Goal: Find specific page/section: Find specific page/section

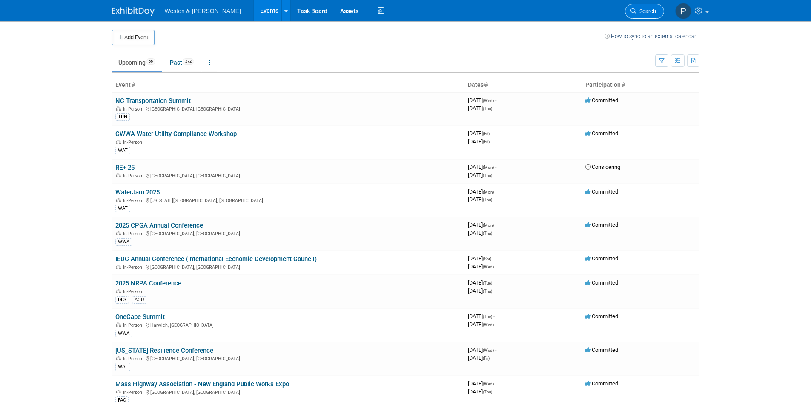
click at [653, 5] on link "Search" at bounding box center [644, 11] width 39 height 15
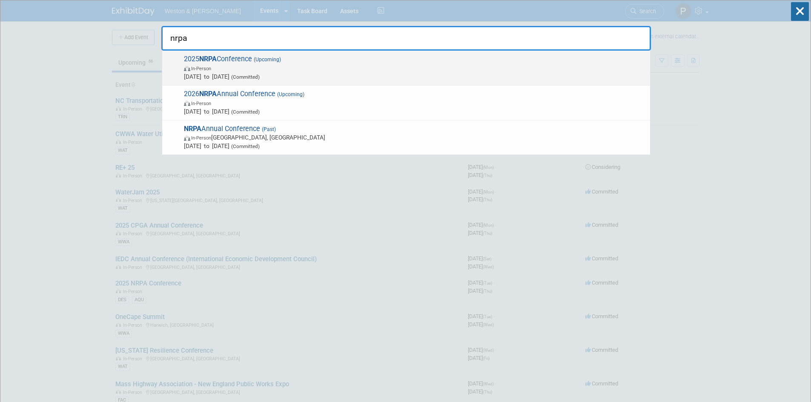
type input "nrpa"
click at [341, 70] on span "In-Person" at bounding box center [415, 68] width 462 height 9
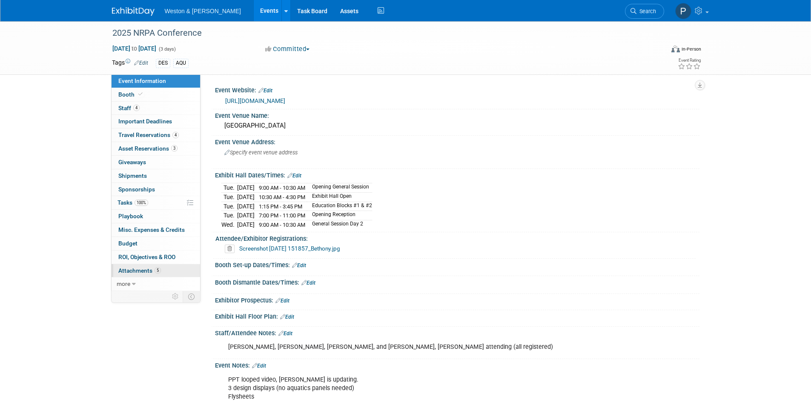
click at [140, 271] on span "Attachments 5" at bounding box center [139, 270] width 43 height 7
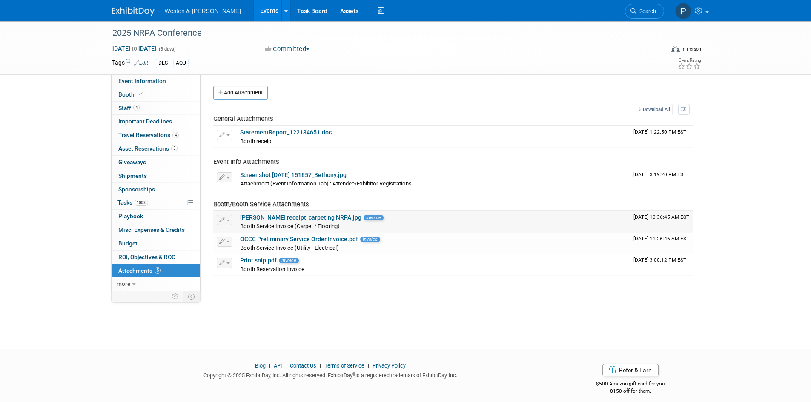
click at [295, 217] on link "Hargrove receipt_carpeting NRPA.jpg" at bounding box center [300, 217] width 121 height 7
click at [281, 241] on link "OCCC Preliminary Service Order Invoice.pdf" at bounding box center [299, 239] width 118 height 7
click at [263, 260] on link "Print snip.pdf" at bounding box center [258, 260] width 37 height 7
click at [133, 226] on link "0 Misc. Expenses & Credits 0" at bounding box center [156, 229] width 89 height 13
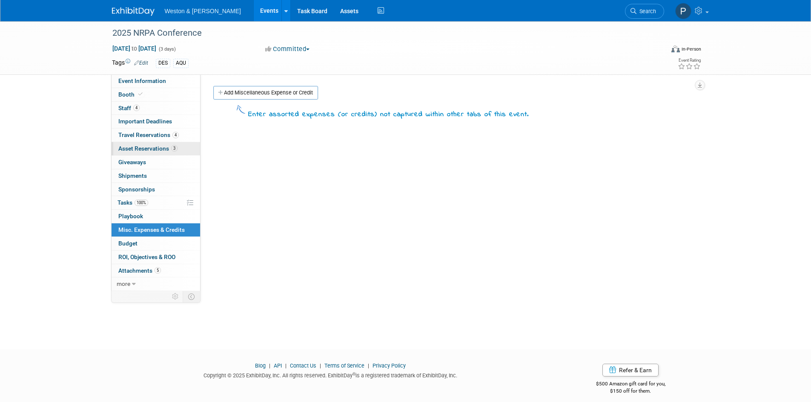
click at [133, 151] on span "Asset Reservations 3" at bounding box center [147, 148] width 59 height 7
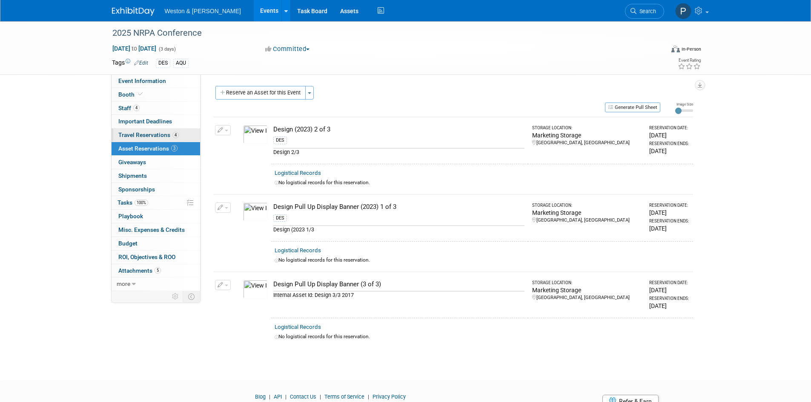
click at [133, 134] on span "Travel Reservations 4" at bounding box center [148, 135] width 60 height 7
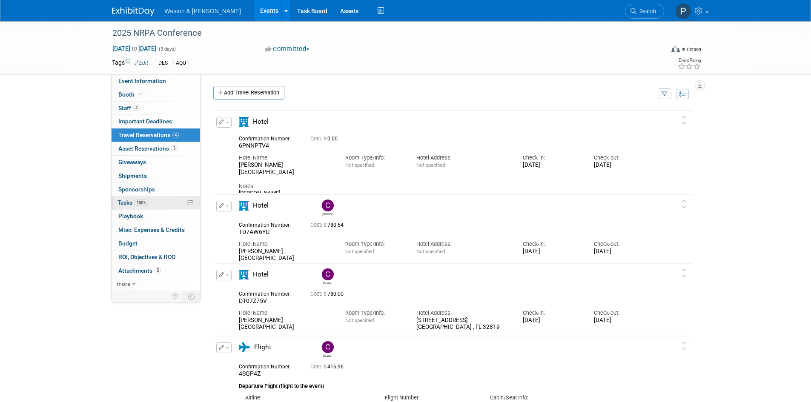
click at [126, 198] on link "100% Tasks 100%" at bounding box center [156, 202] width 89 height 13
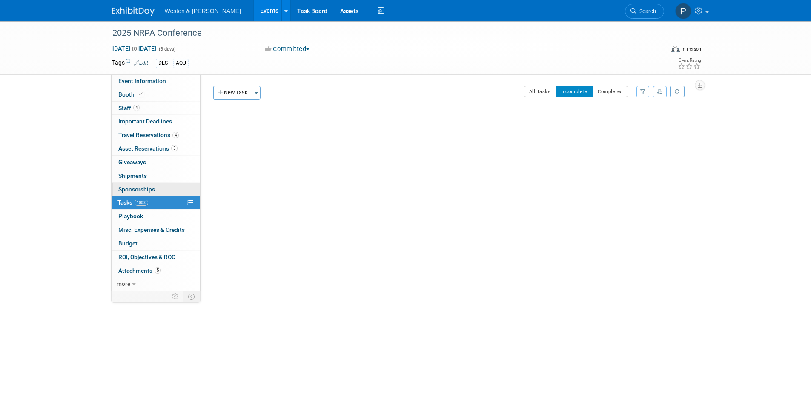
click at [126, 189] on span "Sponsorships 0" at bounding box center [136, 189] width 37 height 7
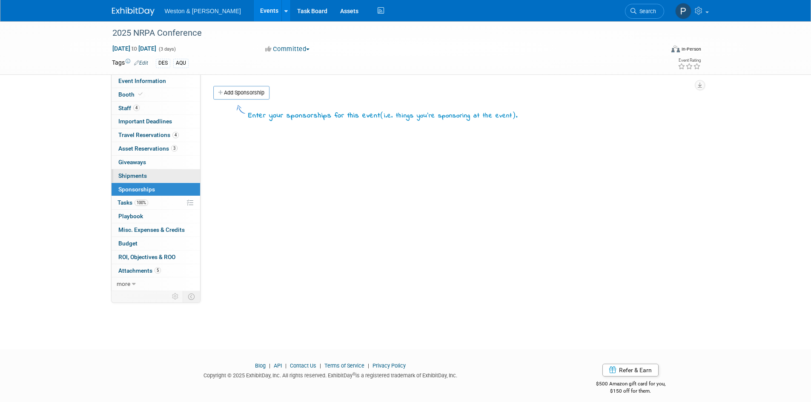
click at [125, 175] on span "Shipments 0" at bounding box center [132, 175] width 29 height 7
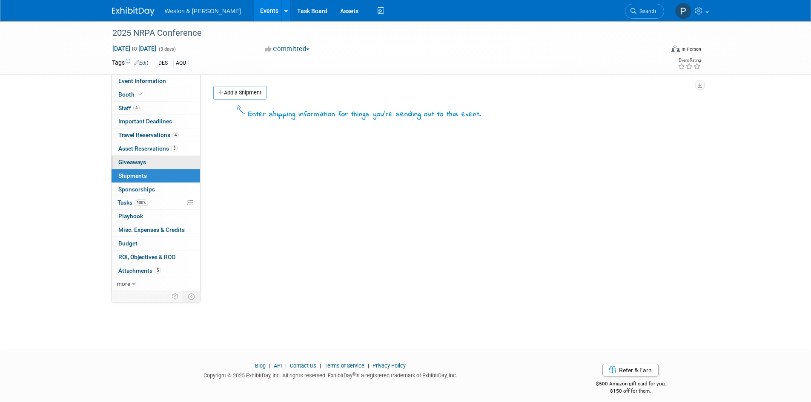
click at [125, 160] on span "Giveaways 0" at bounding box center [132, 162] width 28 height 7
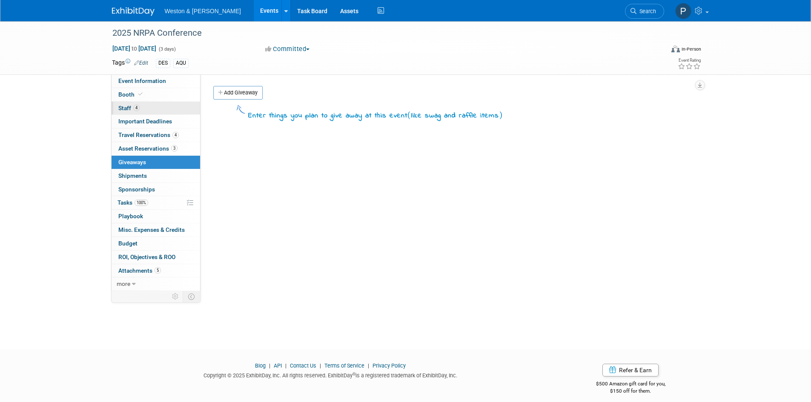
click at [121, 106] on span "Staff 4" at bounding box center [128, 108] width 21 height 7
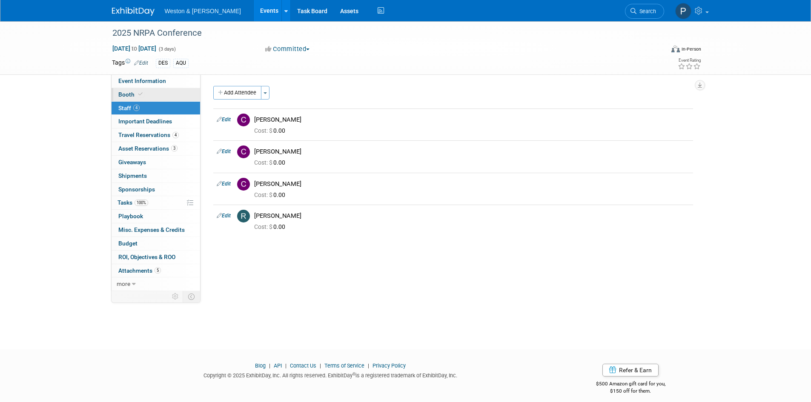
click at [121, 96] on span "Booth" at bounding box center [131, 94] width 26 height 7
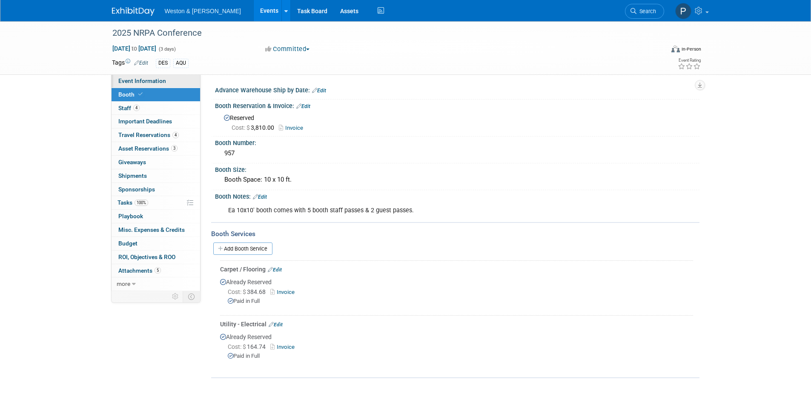
click at [137, 81] on span "Event Information" at bounding box center [142, 80] width 48 height 7
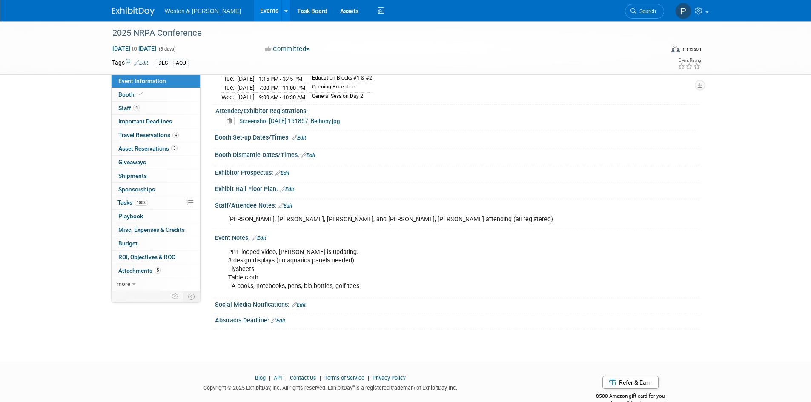
scroll to position [146, 0]
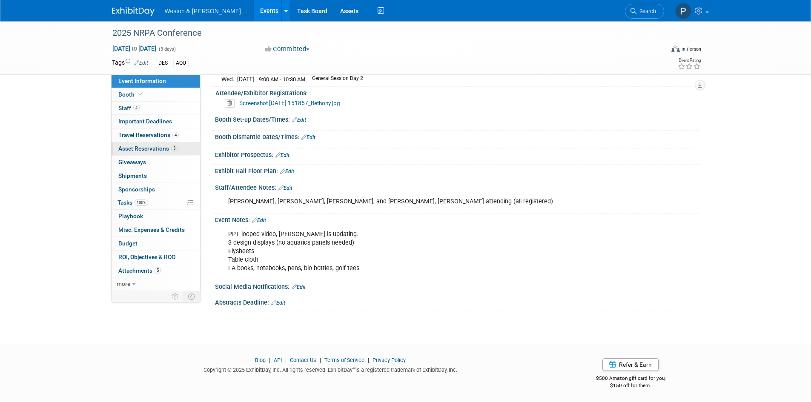
click at [130, 147] on span "Asset Reservations 3" at bounding box center [147, 148] width 59 height 7
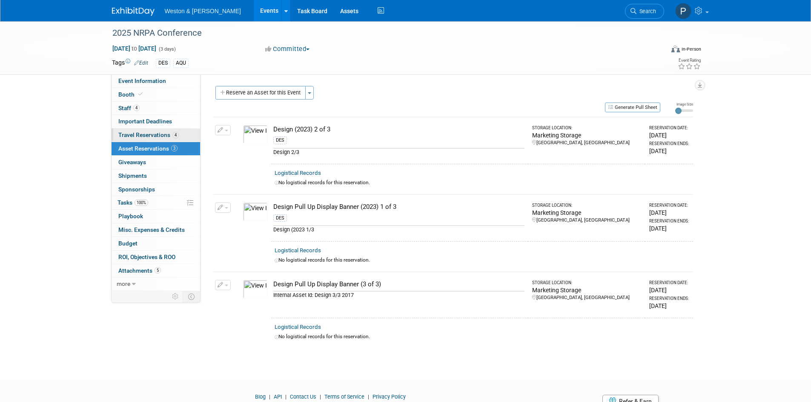
click at [135, 135] on span "Travel Reservations 4" at bounding box center [148, 135] width 60 height 7
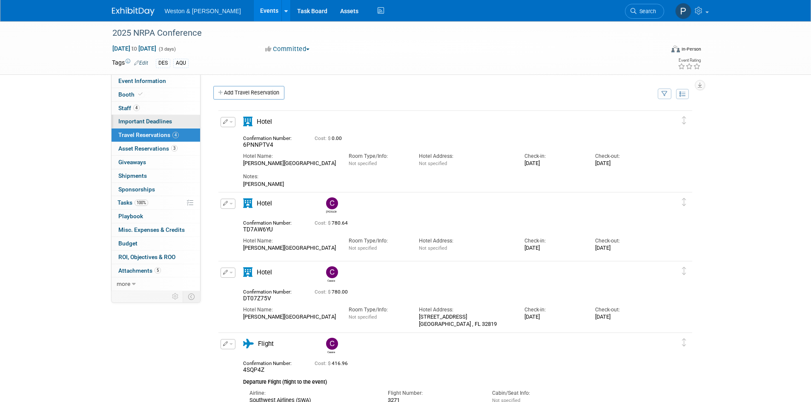
click at [133, 123] on span "Important Deadlines" at bounding box center [145, 121] width 54 height 7
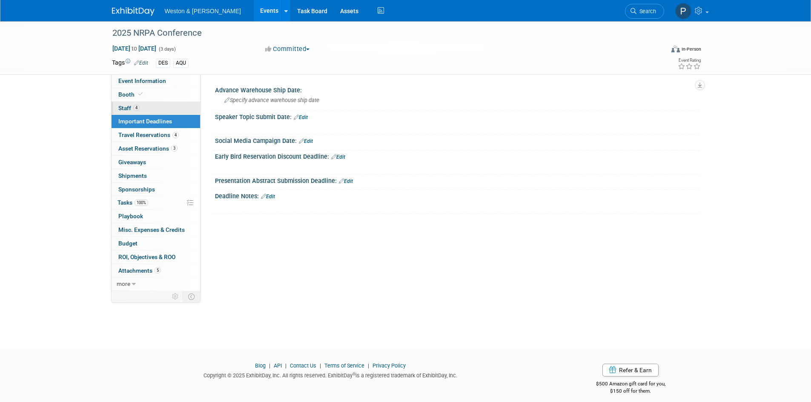
click at [125, 109] on span "Staff 4" at bounding box center [128, 108] width 21 height 7
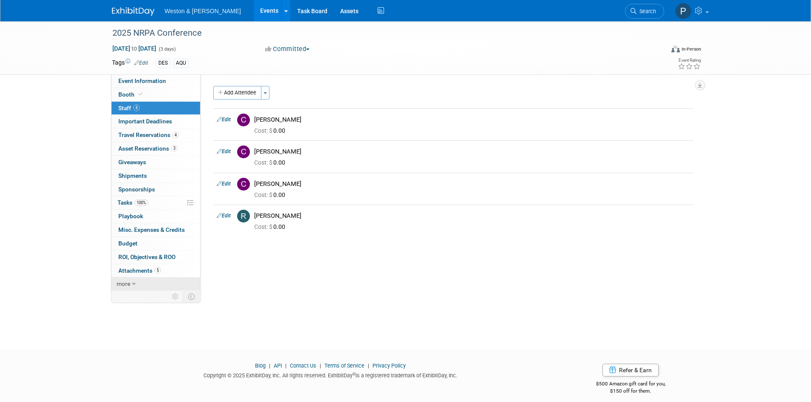
click at [134, 282] on icon at bounding box center [134, 284] width 4 height 6
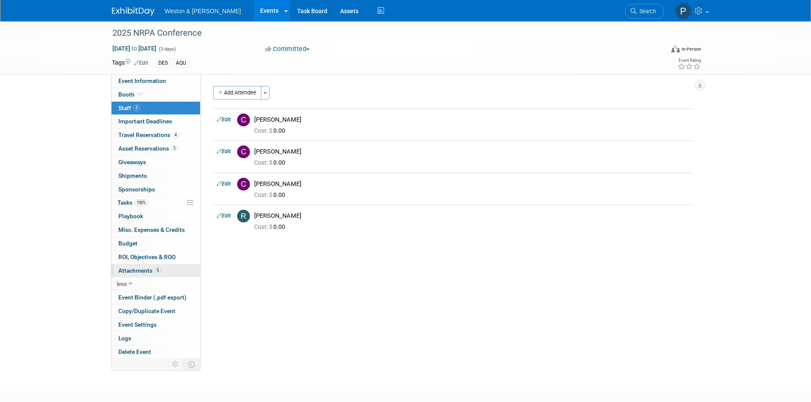
click at [136, 267] on link "5 Attachments 5" at bounding box center [156, 270] width 89 height 13
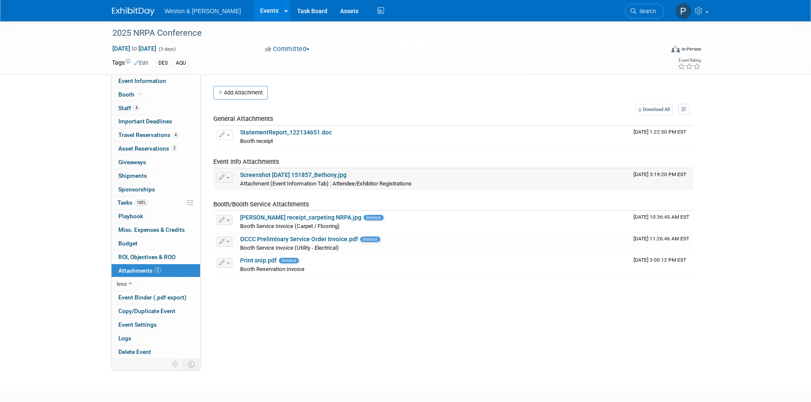
click at [272, 173] on link "Screenshot 2025-05-15 151857_Bethony.jpg" at bounding box center [293, 175] width 106 height 7
click at [276, 131] on link "StatementReport_122134651.doc" at bounding box center [286, 132] width 92 height 7
click at [653, 9] on span "Search" at bounding box center [646, 11] width 20 height 6
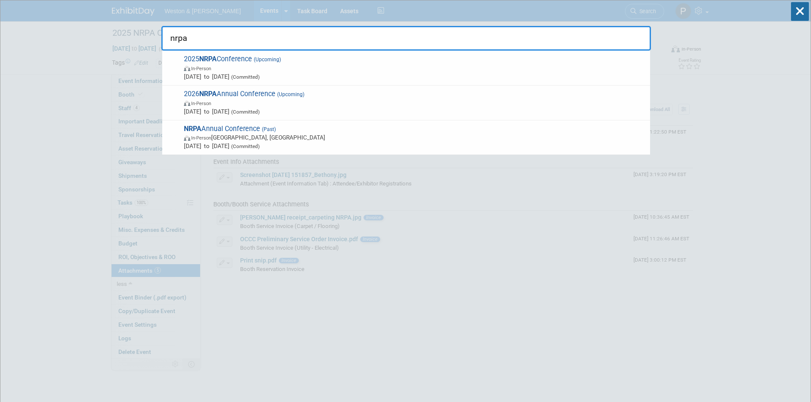
click at [257, 37] on input "nrpa" at bounding box center [406, 38] width 490 height 25
type input "nrpa"
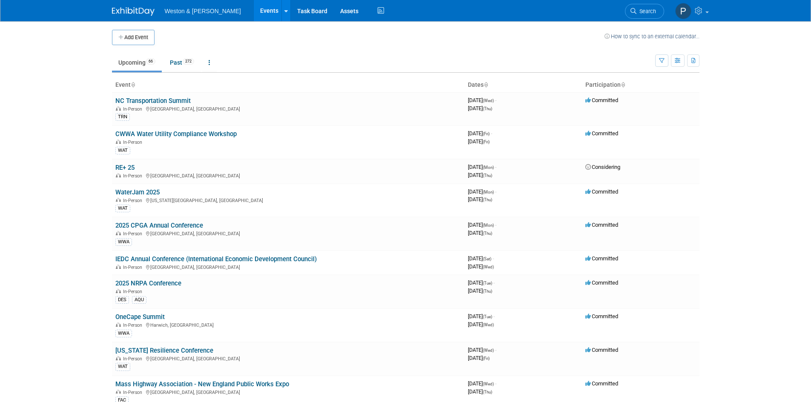
click at [642, 10] on span "Search" at bounding box center [646, 11] width 20 height 6
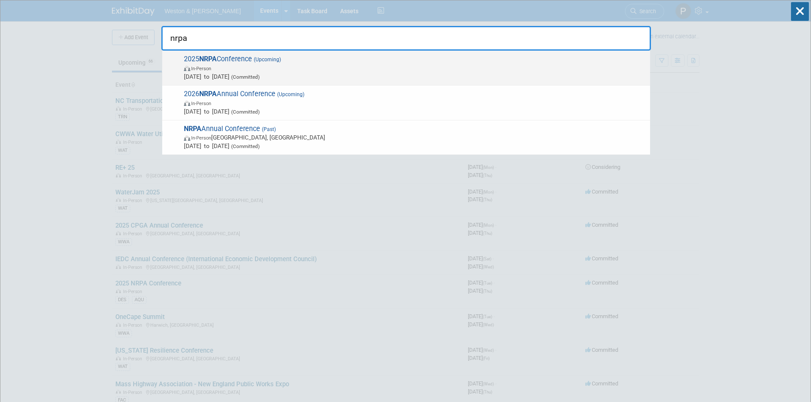
type input "nrpa"
click at [272, 66] on span "In-Person" at bounding box center [415, 68] width 462 height 9
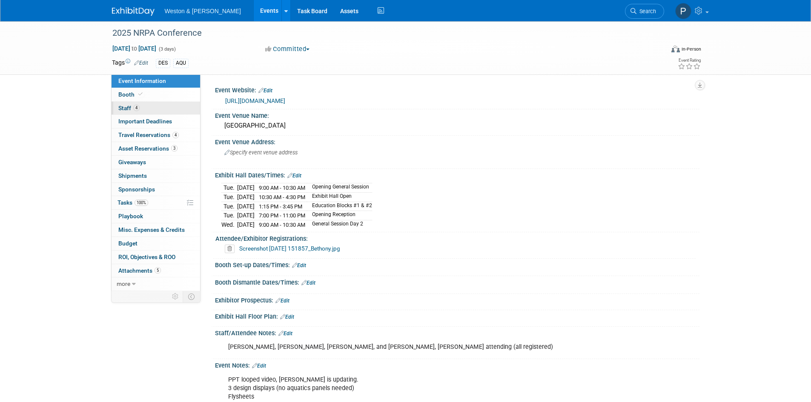
click at [129, 110] on span "Staff 4" at bounding box center [128, 108] width 21 height 7
